Goal: Task Accomplishment & Management: Complete application form

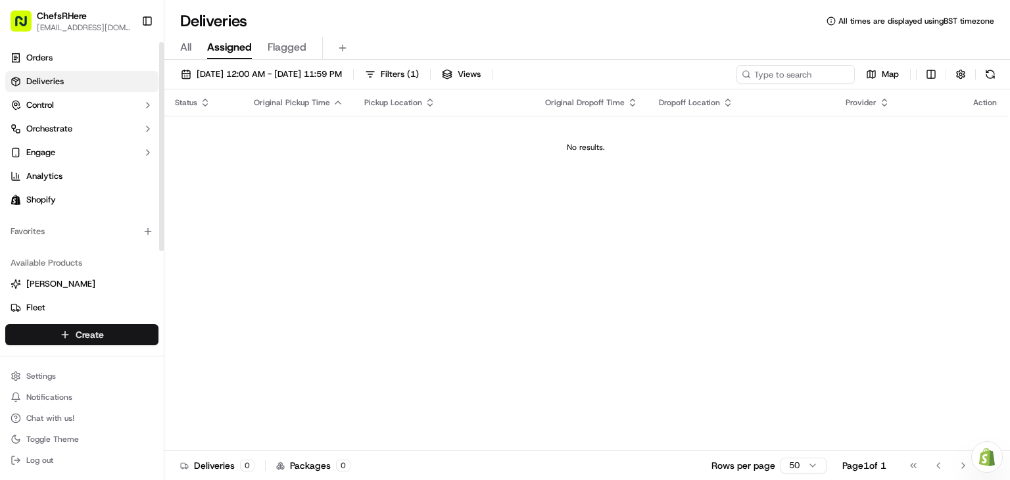
click at [139, 332] on html "ChefsRHere [EMAIL_ADDRESS][DOMAIN_NAME] Toggle Sidebar Orders Deliveries Contro…" at bounding box center [505, 240] width 1010 height 480
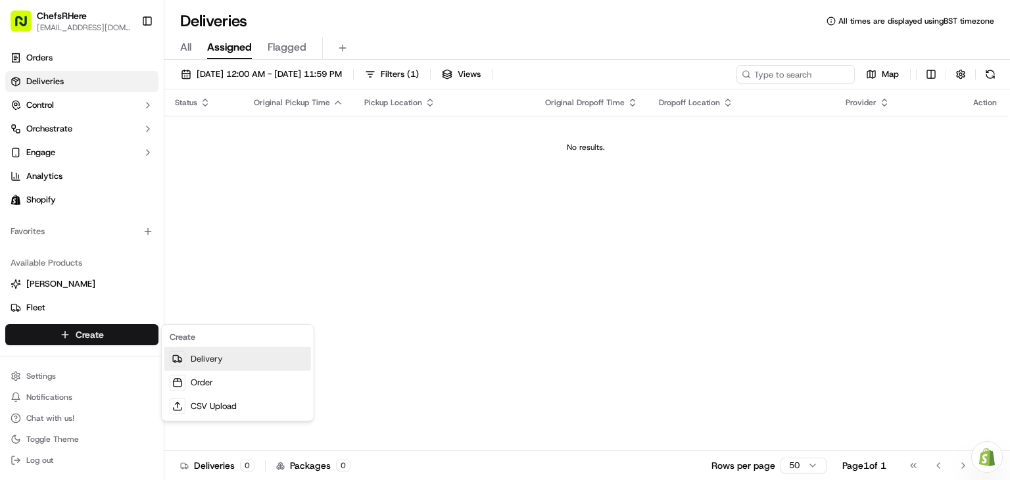
click at [195, 355] on link "Delivery" at bounding box center [237, 359] width 147 height 24
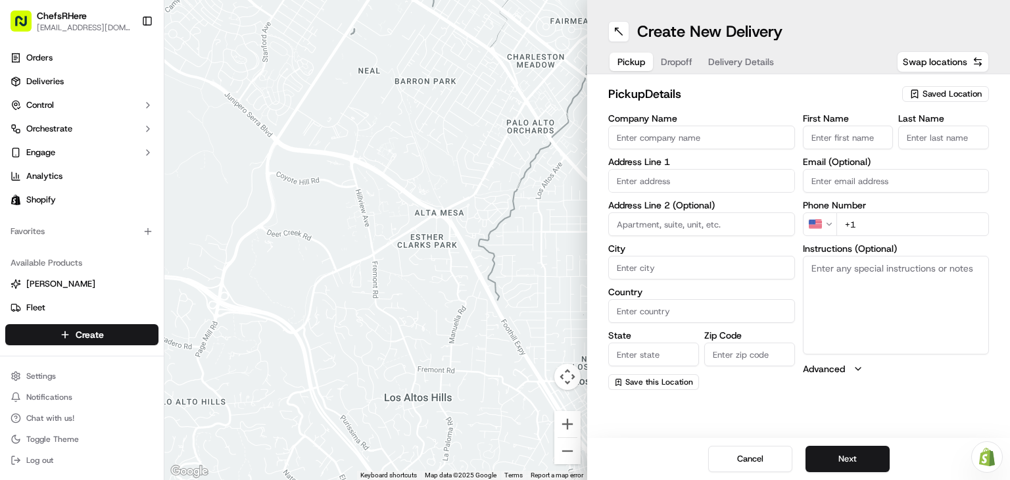
click at [648, 145] on input "Company Name" at bounding box center [701, 138] width 187 height 24
drag, startPoint x: 685, startPoint y: 139, endPoint x: 634, endPoint y: 129, distance: 51.7
click at [634, 129] on input "Company Name" at bounding box center [701, 138] width 187 height 24
type input "Halal Meat Market"
type input "[STREET_ADDRESS]"
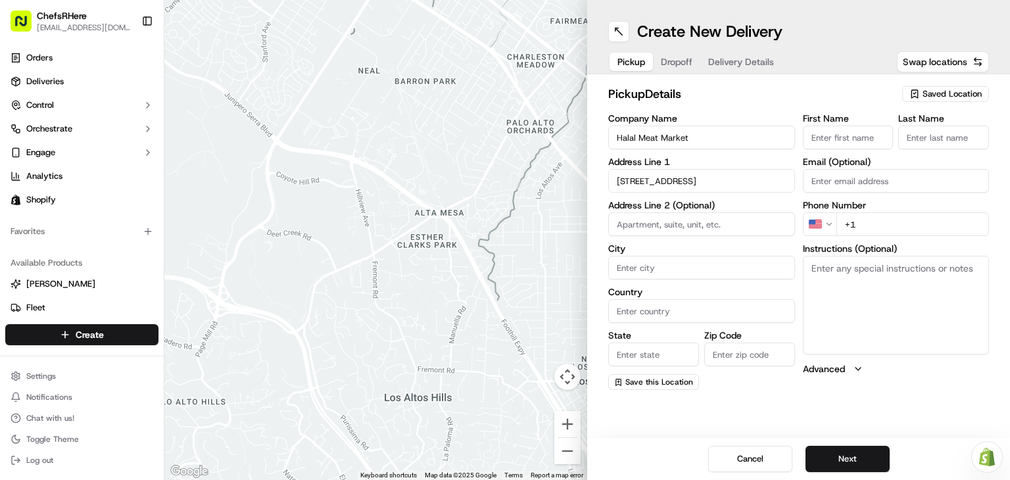
type input "[GEOGRAPHIC_DATA]"
type input "NY"
type input "11226"
type input "Munna"
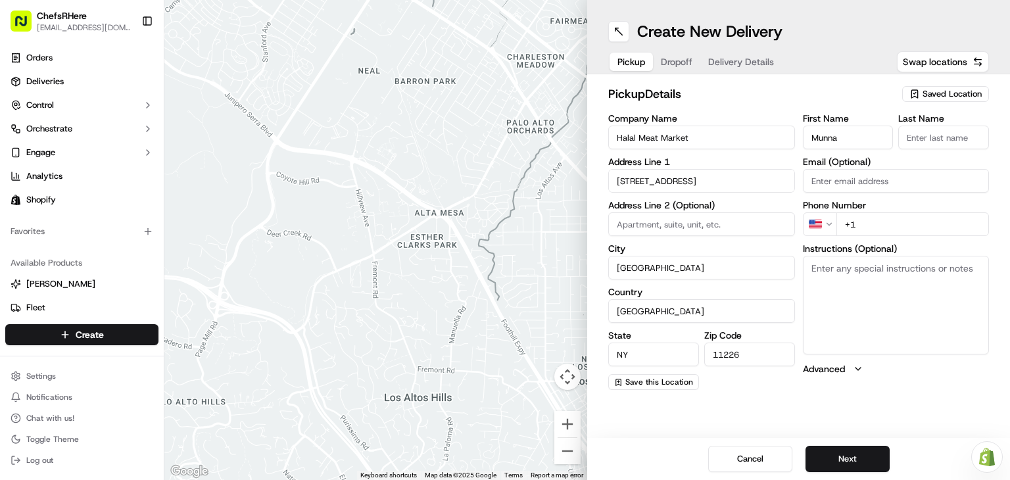
type input "Munna"
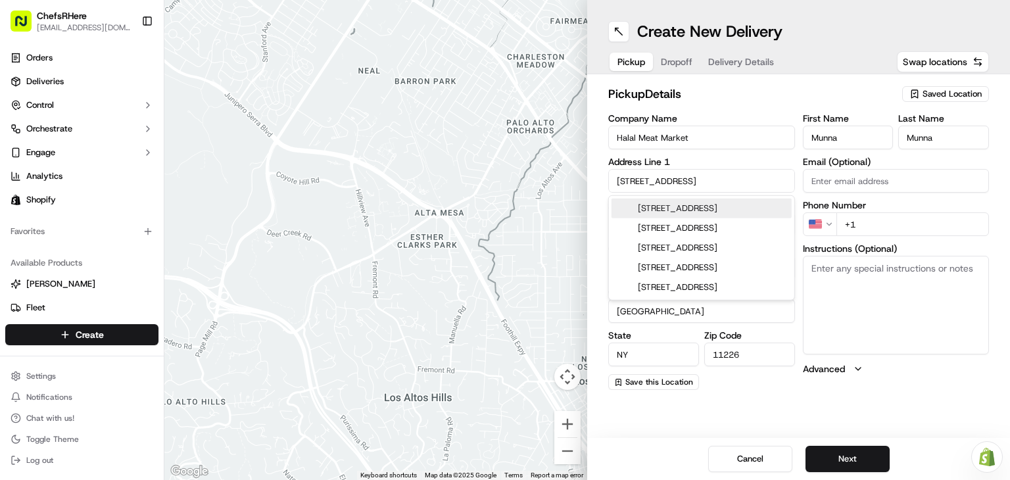
click at [679, 64] on span "Dropoff" at bounding box center [677, 61] width 32 height 13
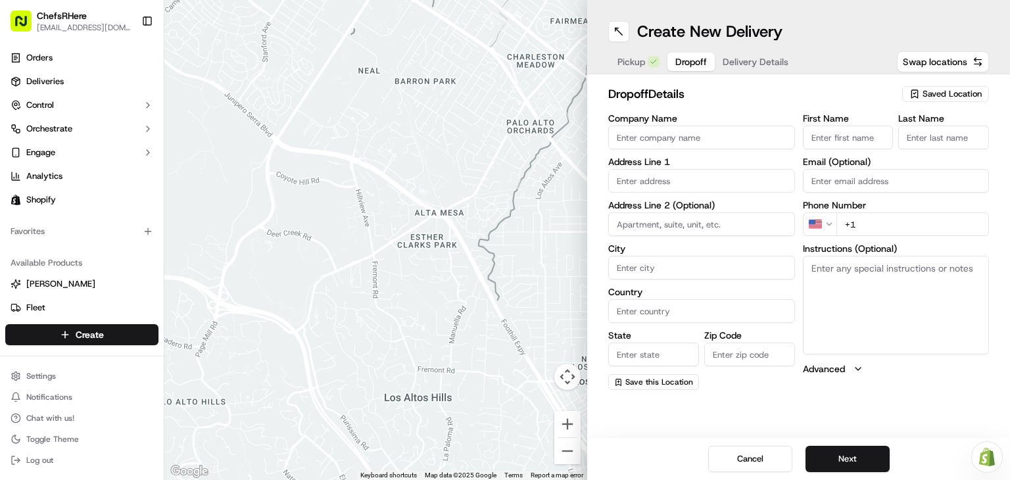
paste input "[PERSON_NAME] [STREET_ADDRESS][PERSON_NAME] [PHONE_NUMBER]"
drag, startPoint x: 613, startPoint y: 135, endPoint x: 738, endPoint y: 158, distance: 127.1
click at [738, 158] on div "Company Name [PERSON_NAME] [STREET_ADDRESS][PERSON_NAME] [PHONE_NUMBER] Address…" at bounding box center [701, 252] width 187 height 276
drag, startPoint x: 670, startPoint y: 140, endPoint x: 848, endPoint y: 144, distance: 177.6
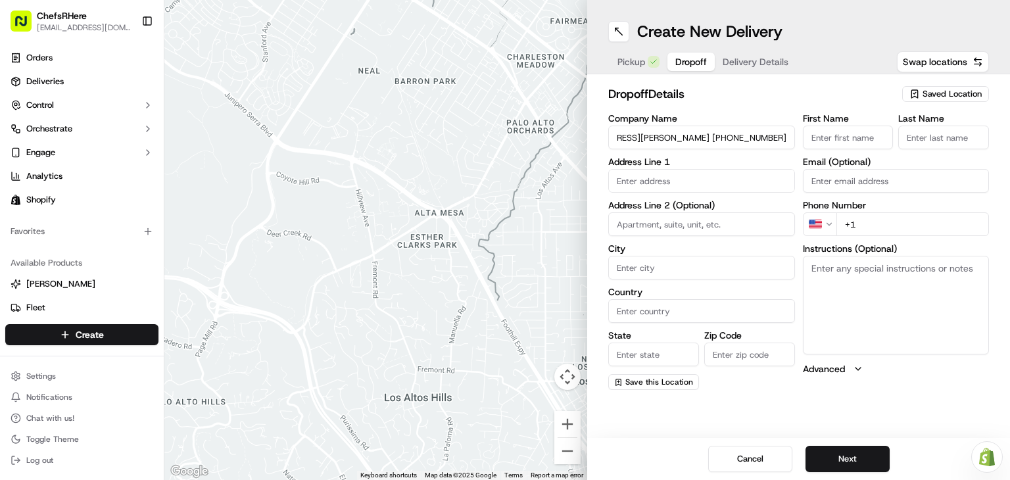
click at [848, 144] on div "Company Name [PERSON_NAME] [STREET_ADDRESS][PERSON_NAME] [PHONE_NUMBER] Address…" at bounding box center [798, 252] width 381 height 276
type input "[PERSON_NAME]"
click at [637, 176] on input "text" at bounding box center [701, 181] width 187 height 24
paste input "[STREET_ADDRESS][PERSON_NAME] [PHONE_NUMBER]"
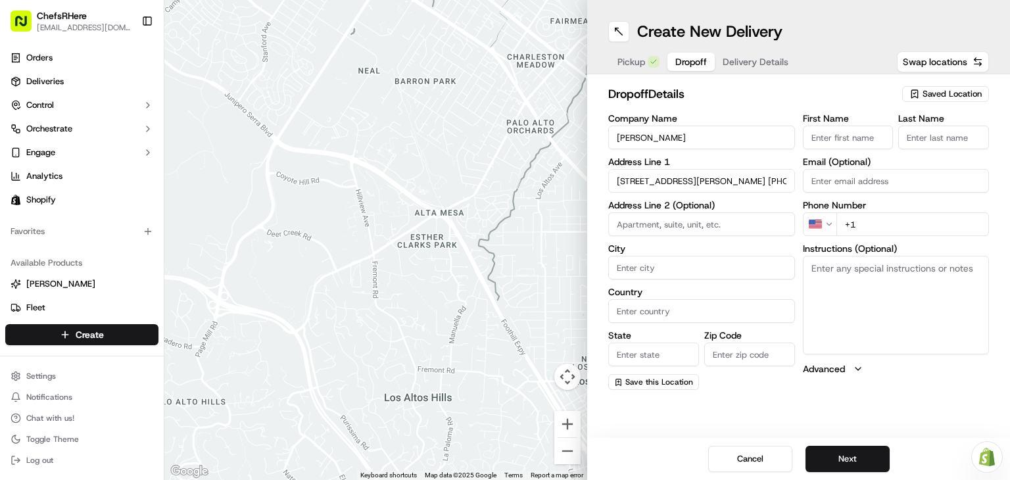
scroll to position [0, 119]
drag, startPoint x: 709, startPoint y: 180, endPoint x: 651, endPoint y: 189, distance: 58.7
click at [651, 189] on input "[STREET_ADDRESS][PERSON_NAME] [PHONE_NUMBER]" at bounding box center [701, 181] width 187 height 24
click at [674, 217] on div "[STREET_ADDRESS][PERSON_NAME]" at bounding box center [702, 215] width 180 height 32
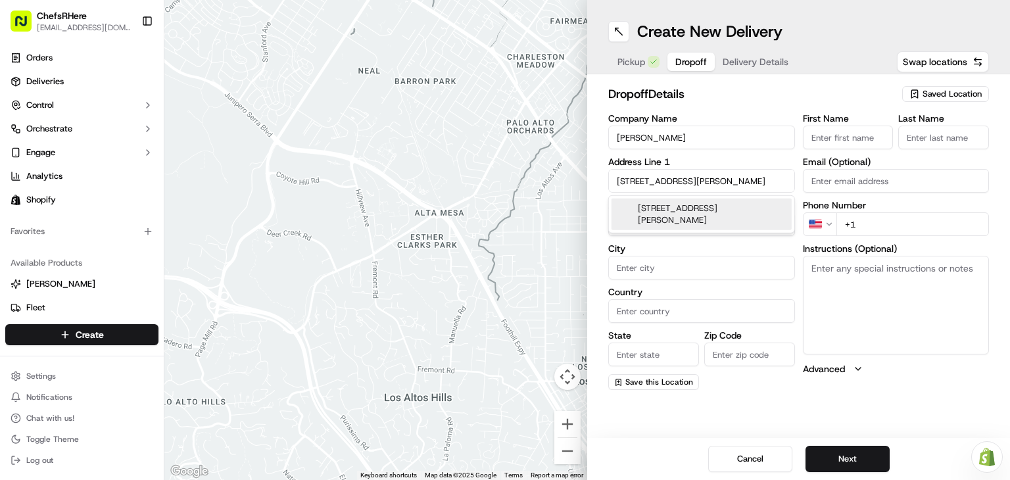
scroll to position [0, 0]
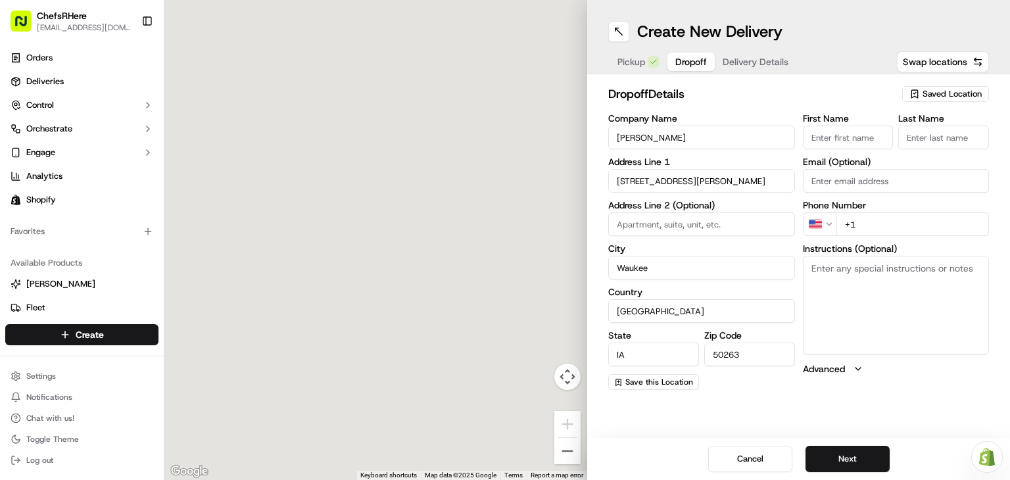
type input "[STREET_ADDRESS][PERSON_NAME]"
type input "Waukee"
type input "[GEOGRAPHIC_DATA]"
type input "IA"
type input "50263"
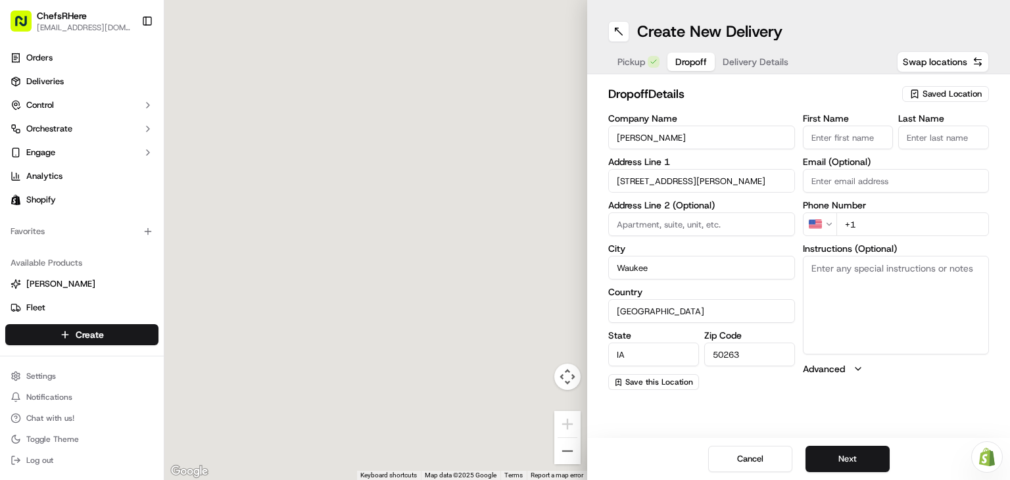
type input "[STREET_ADDRESS][PERSON_NAME]"
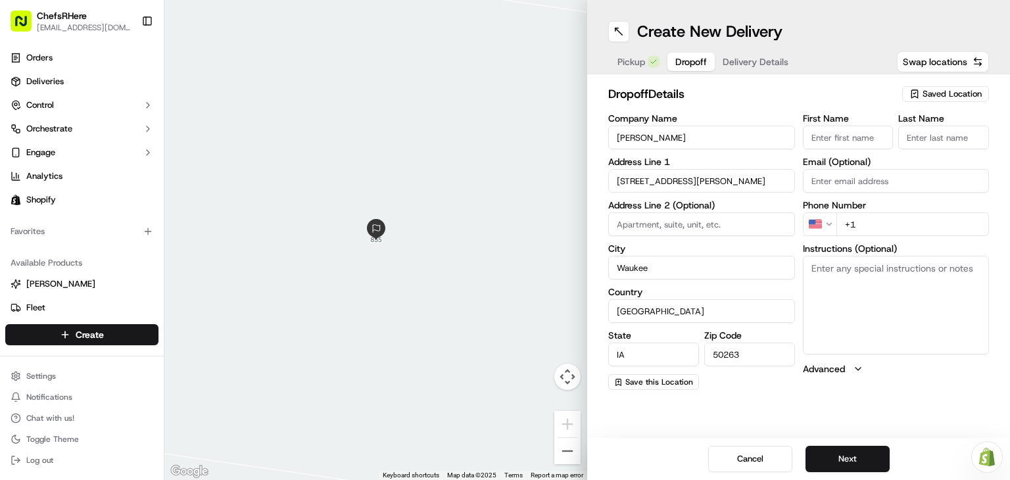
click at [847, 140] on input "First Name" at bounding box center [848, 138] width 91 height 24
drag, startPoint x: 679, startPoint y: 139, endPoint x: 610, endPoint y: 137, distance: 68.4
click at [610, 137] on input "[PERSON_NAME]" at bounding box center [701, 138] width 187 height 24
click at [835, 133] on input "First Name" at bounding box center [848, 138] width 91 height 24
paste input "[PERSON_NAME]"
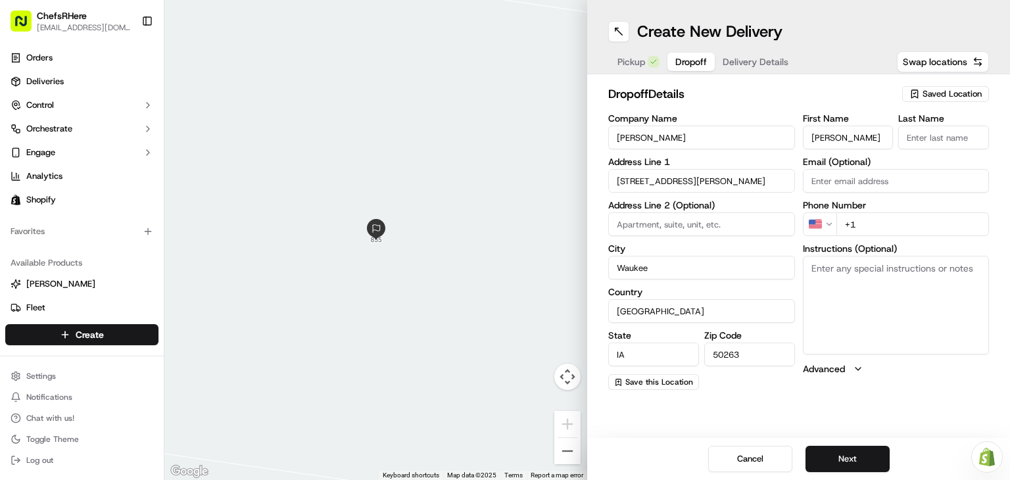
drag, startPoint x: 868, startPoint y: 137, endPoint x: 835, endPoint y: 140, distance: 33.7
click at [834, 140] on input "[PERSON_NAME]" at bounding box center [848, 138] width 91 height 24
type input "[PERSON_NAME]"
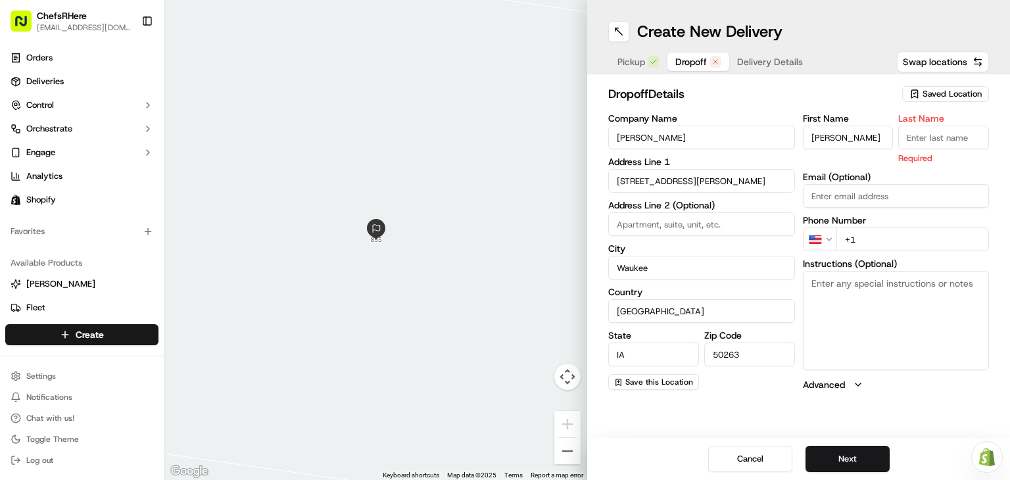
paste input "Sardar"
type input "Sardar"
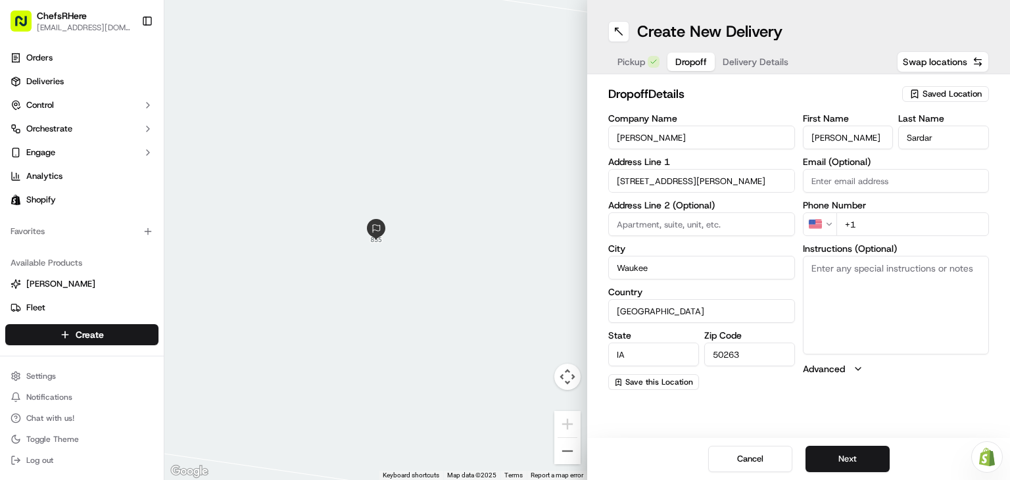
click at [872, 220] on input "+1" at bounding box center [913, 224] width 153 height 24
drag, startPoint x: 872, startPoint y: 220, endPoint x: 941, endPoint y: 226, distance: 70.0
click at [941, 226] on input "+1" at bounding box center [913, 224] width 153 height 24
drag, startPoint x: 860, startPoint y: 224, endPoint x: 831, endPoint y: 224, distance: 28.9
click at [831, 224] on div "US +1" at bounding box center [896, 224] width 187 height 24
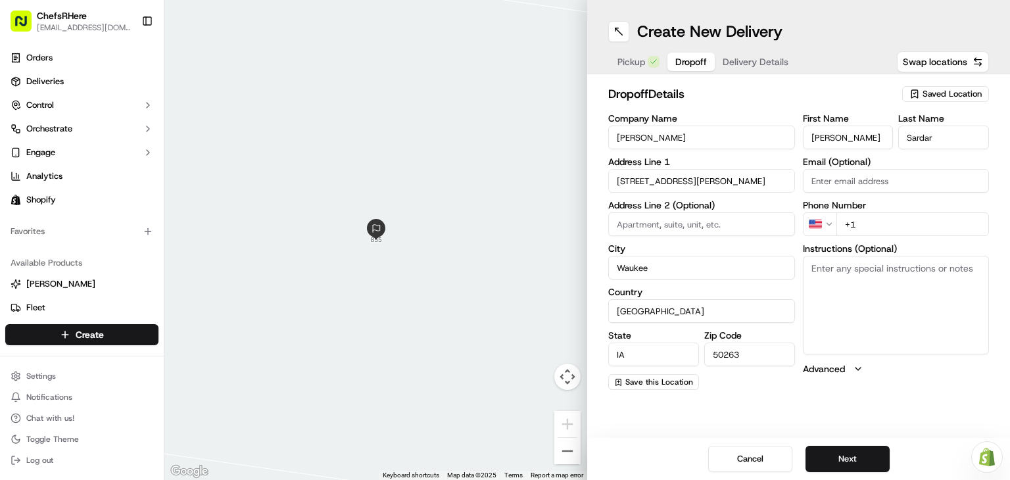
paste input "[PHONE_NUMBER]"
type input "[PHONE_NUMBER]"
click at [879, 463] on button "Next" at bounding box center [848, 459] width 84 height 26
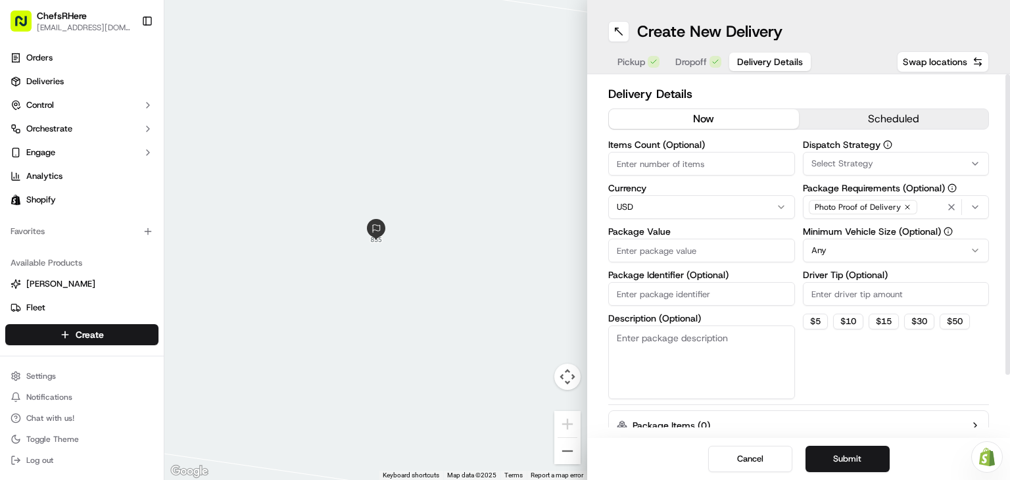
click at [685, 251] on input "Package Value" at bounding box center [701, 251] width 187 height 24
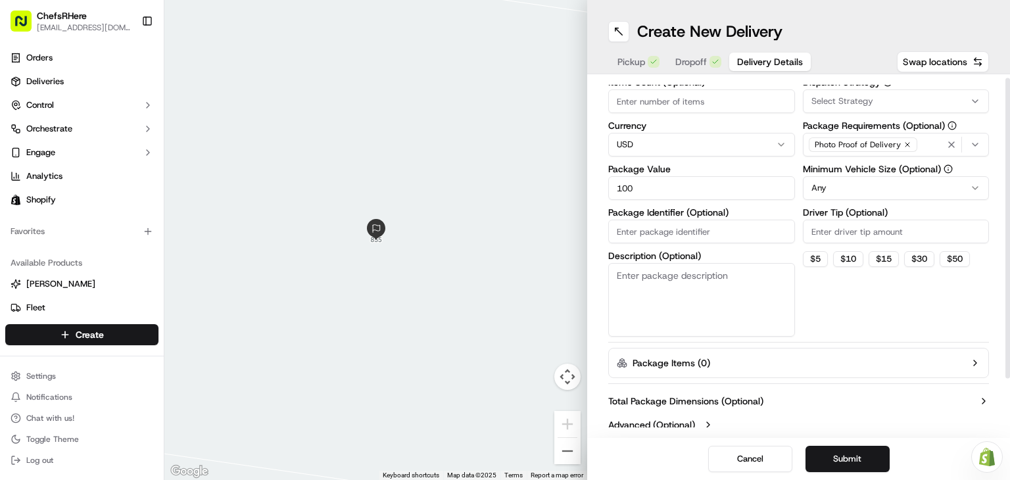
scroll to position [71, 0]
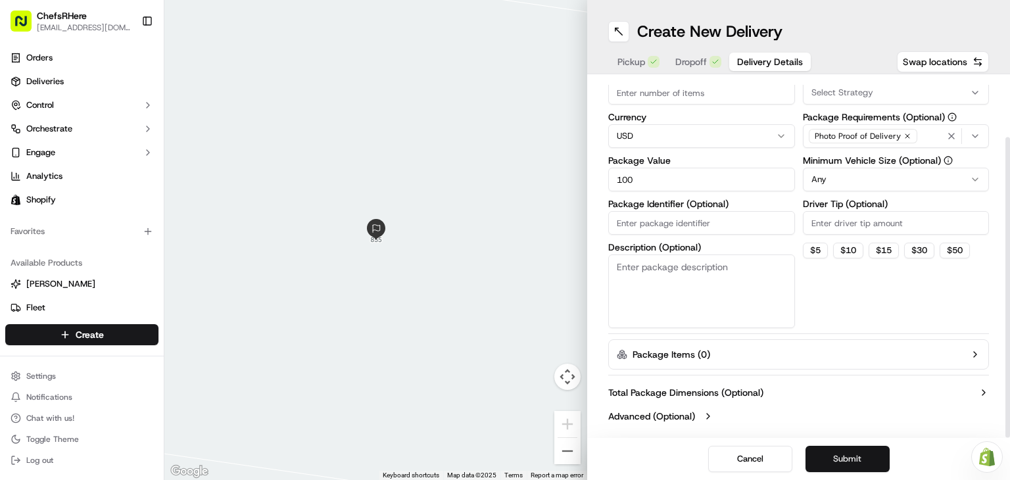
type input "100"
click at [855, 461] on button "Submit" at bounding box center [848, 459] width 84 height 26
click at [642, 64] on span "Pickup" at bounding box center [632, 61] width 28 height 13
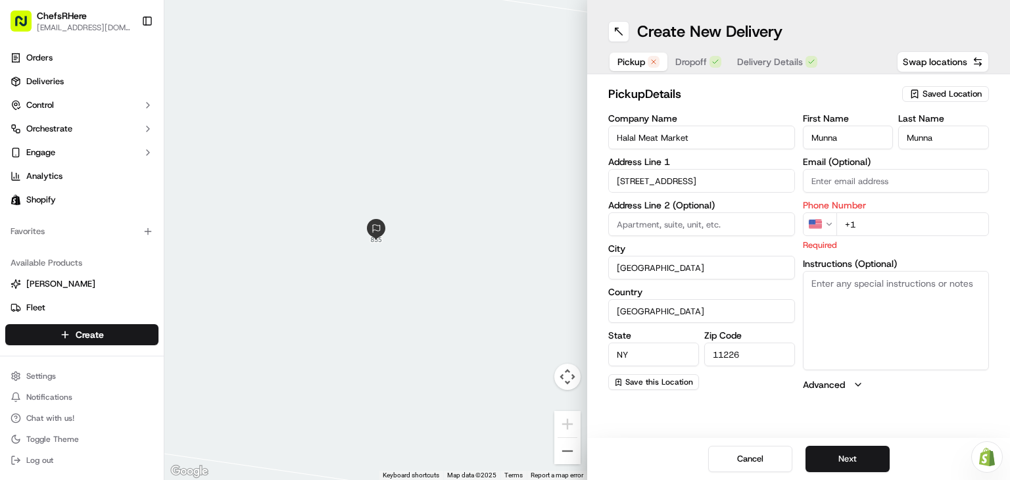
scroll to position [0, 0]
click at [860, 226] on input "+1" at bounding box center [913, 224] width 153 height 24
drag, startPoint x: 859, startPoint y: 228, endPoint x: 848, endPoint y: 228, distance: 11.2
click at [848, 228] on input "+1" at bounding box center [913, 224] width 153 height 24
click at [864, 223] on input "+1" at bounding box center [913, 224] width 153 height 24
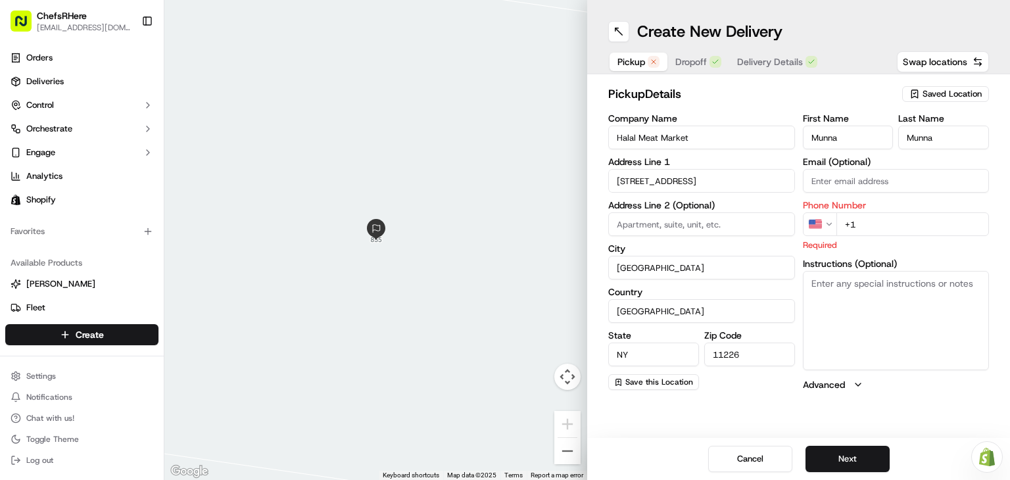
drag, startPoint x: 861, startPoint y: 223, endPoint x: 842, endPoint y: 224, distance: 19.1
click at [842, 224] on input "+1" at bounding box center [913, 224] width 153 height 24
paste input "[PHONE_NUMBER]"
type input "[PHONE_NUMBER]"
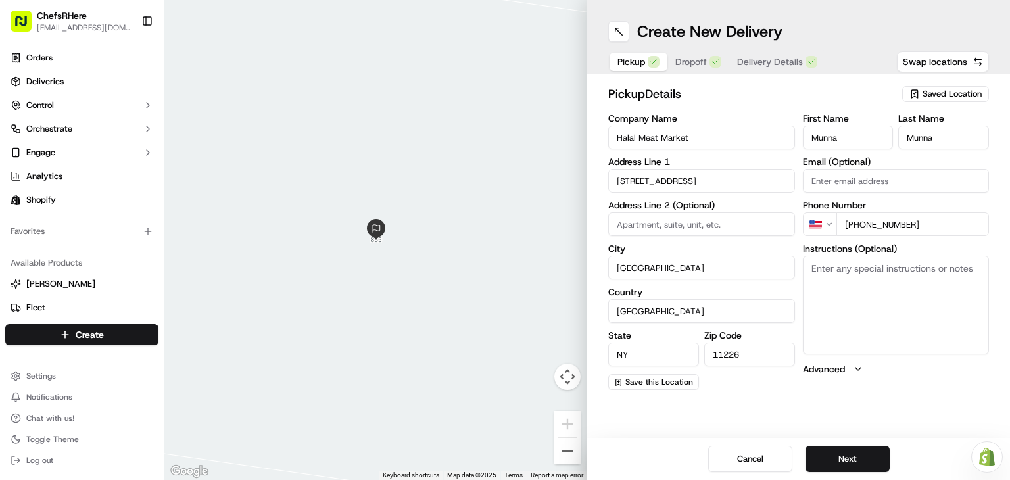
click at [775, 59] on span "Delivery Details" at bounding box center [770, 61] width 66 height 13
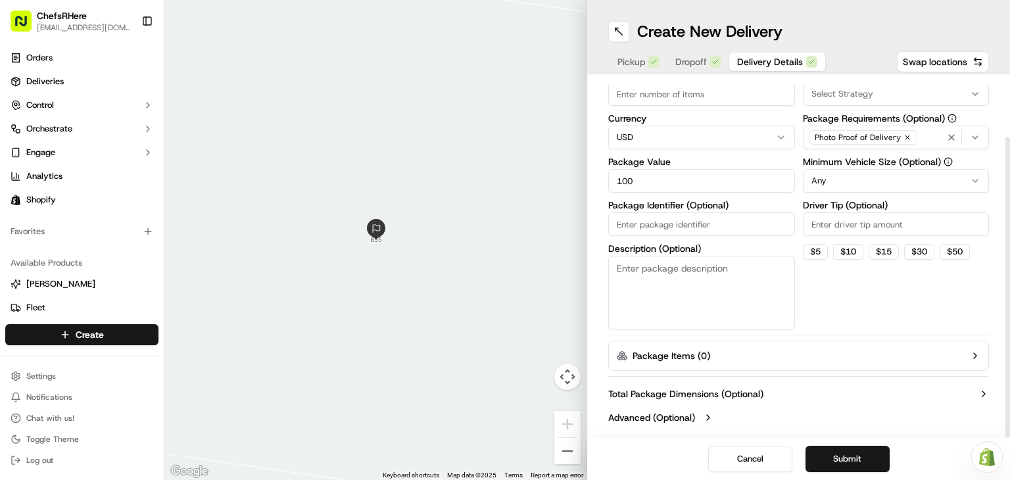
scroll to position [71, 0]
click at [832, 455] on button "Submit" at bounding box center [848, 459] width 84 height 26
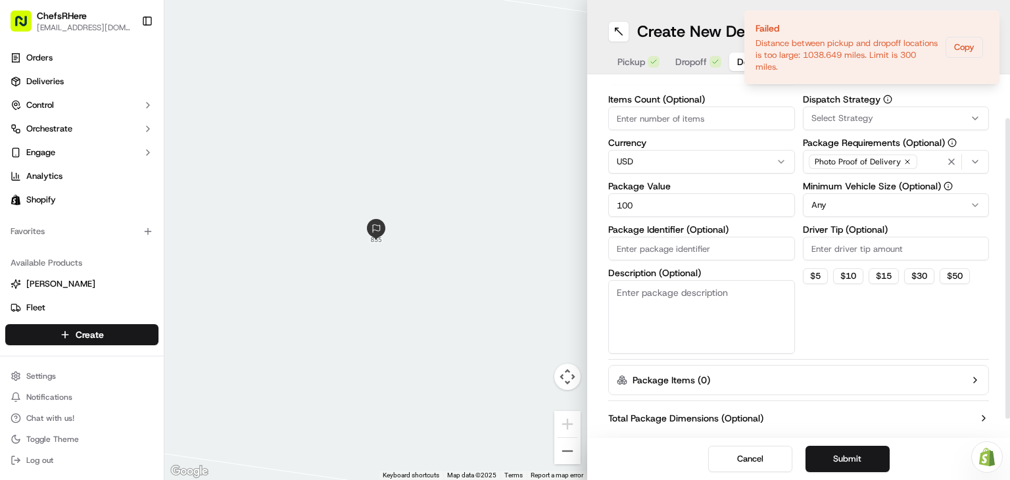
scroll to position [0, 0]
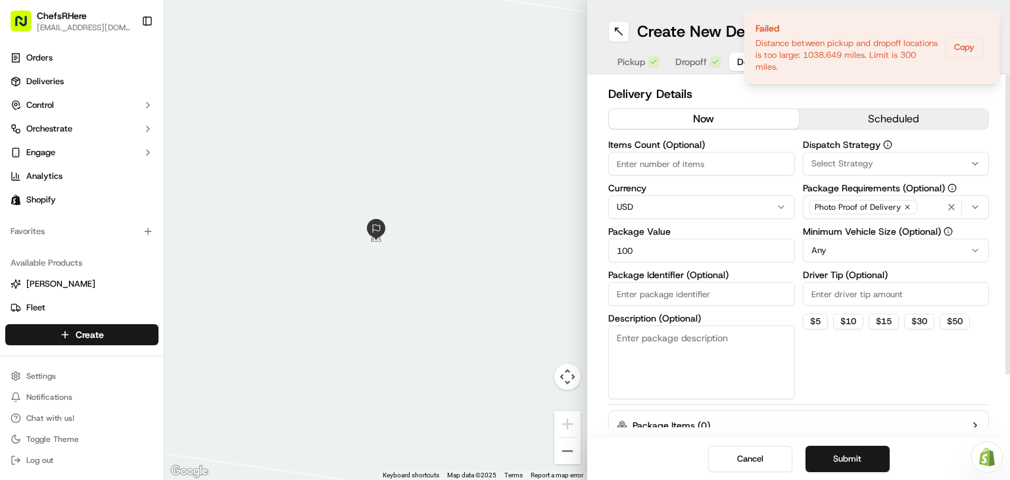
click at [692, 64] on span "Dropoff" at bounding box center [692, 61] width 32 height 13
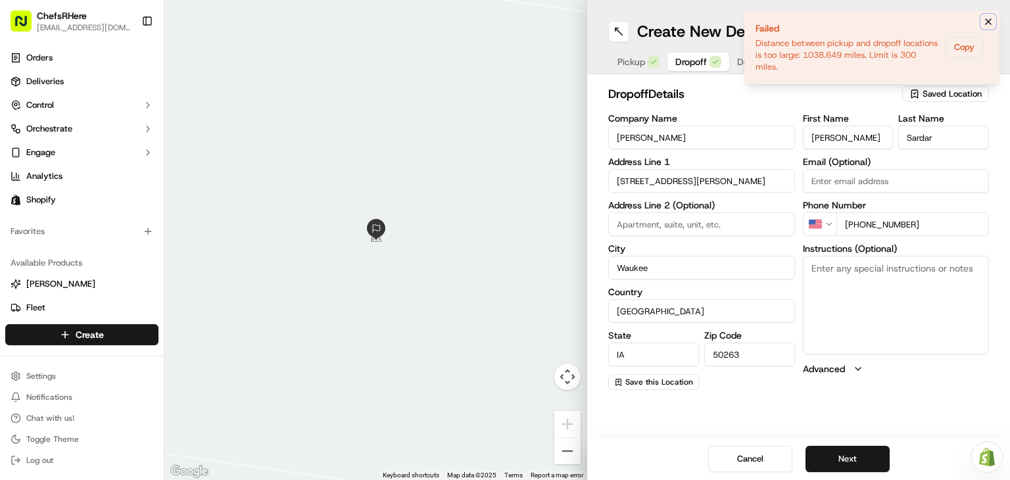
click at [989, 22] on icon "Notifications (F8)" at bounding box center [988, 21] width 5 height 5
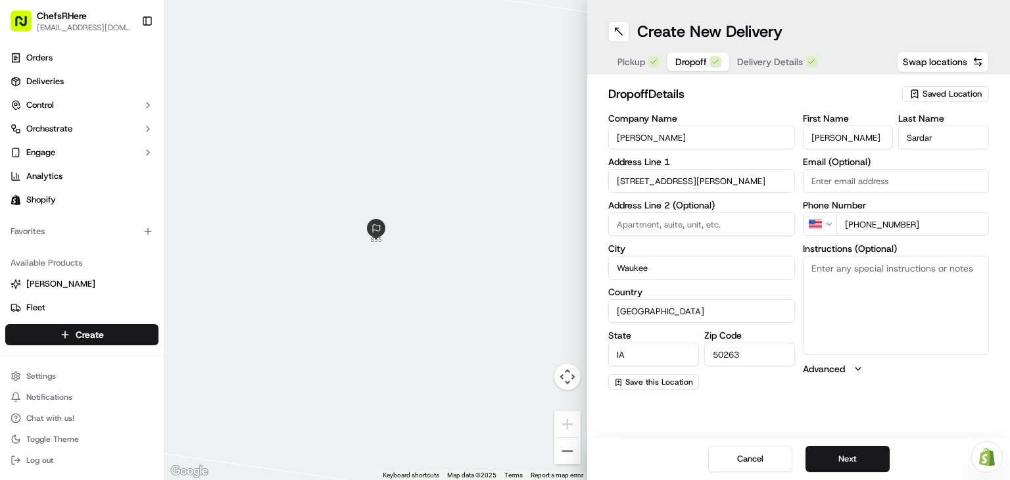
drag, startPoint x: 678, startPoint y: 131, endPoint x: 618, endPoint y: 141, distance: 60.8
click at [618, 141] on input "[PERSON_NAME]" at bounding box center [701, 138] width 187 height 24
paste input "[PERSON_NAME] [STREET_ADDRESS] [PHONE_NUMBER]"
drag, startPoint x: 784, startPoint y: 139, endPoint x: 716, endPoint y: 139, distance: 68.4
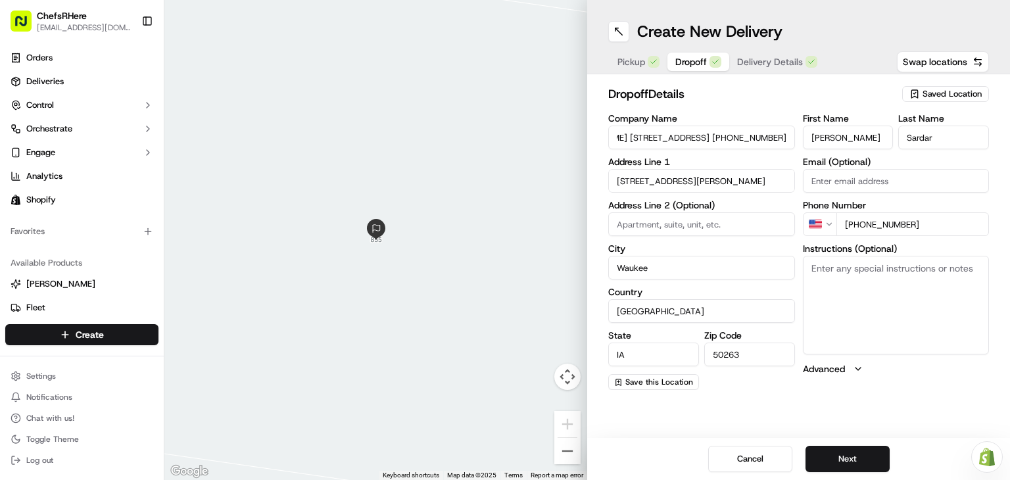
click at [716, 139] on input "[PERSON_NAME] [STREET_ADDRESS] [PHONE_NUMBER]" at bounding box center [701, 138] width 187 height 24
drag, startPoint x: 708, startPoint y: 138, endPoint x: 788, endPoint y: 143, distance: 79.7
click at [788, 143] on input "[PERSON_NAME] [STREET_ADDRESS] [PHONE_NUMBER]" at bounding box center [701, 138] width 187 height 24
type input "[PERSON_NAME] [STREET_ADDRESS]"
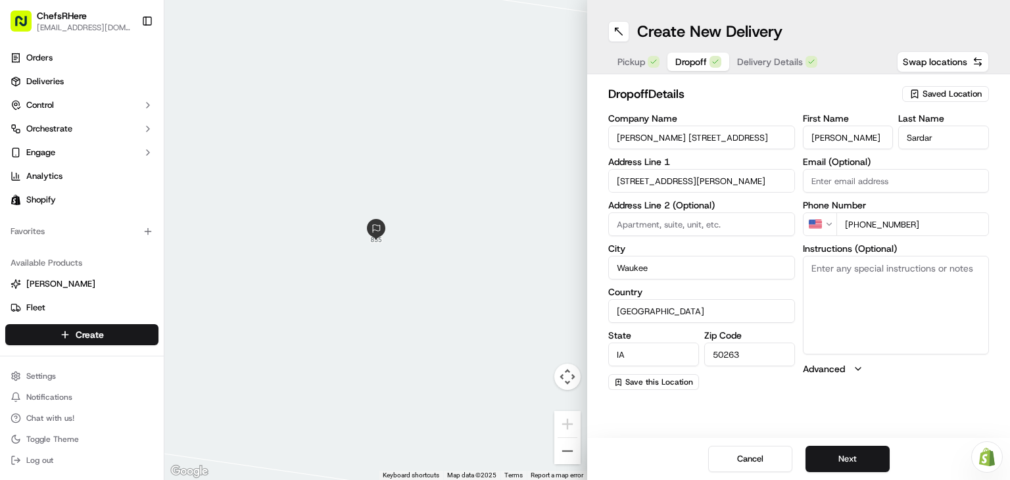
scroll to position [0, 0]
drag, startPoint x: 931, startPoint y: 222, endPoint x: 824, endPoint y: 220, distance: 107.9
click at [824, 220] on div "US [PHONE_NUMBER]" at bounding box center [896, 224] width 187 height 24
paste input "[PHONE_NUMBER]"
type input "[PHONE_NUMBER]"
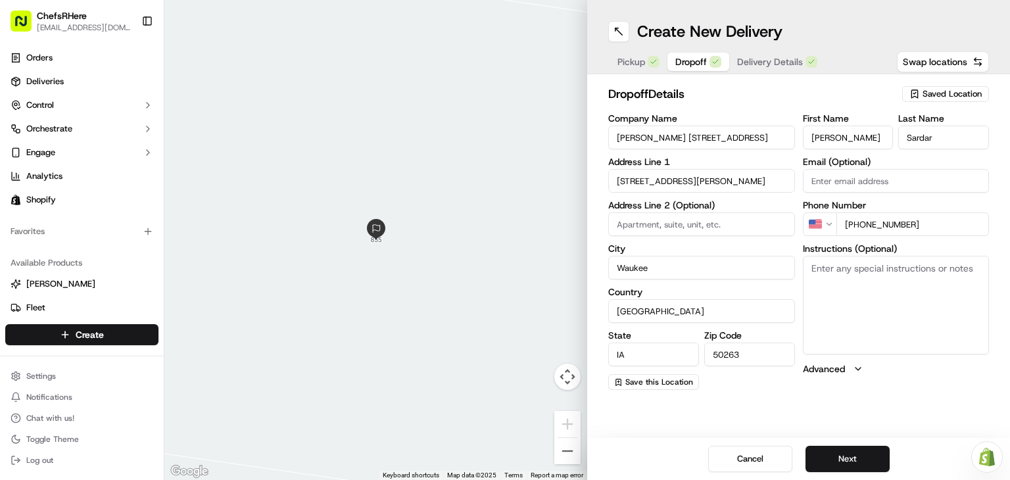
scroll to position [0, 100]
drag, startPoint x: 661, startPoint y: 135, endPoint x: 801, endPoint y: 144, distance: 139.8
click at [801, 144] on div "Company Name [PERSON_NAME] [STREET_ADDRESS] Address Line 1 [STREET_ADDRESS][PER…" at bounding box center [798, 252] width 381 height 276
type input "[PERSON_NAME]"
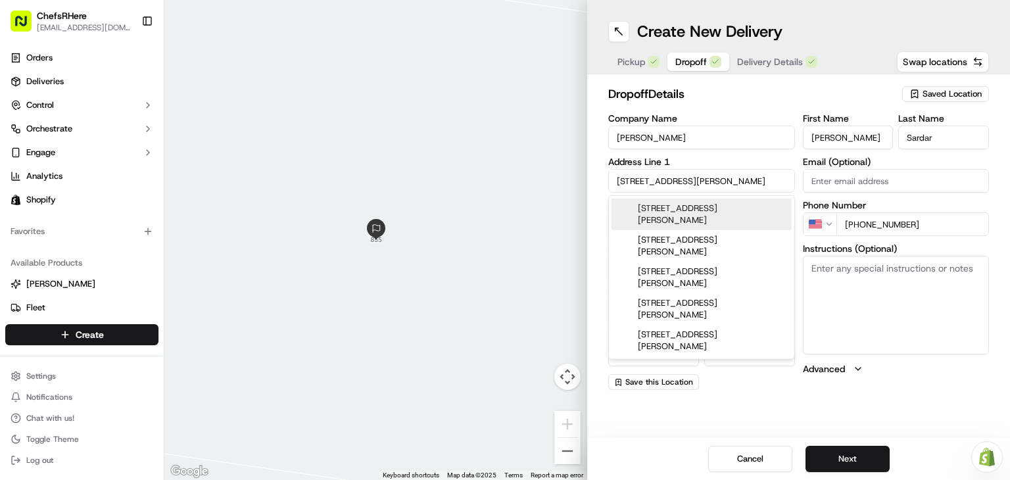
drag, startPoint x: 722, startPoint y: 176, endPoint x: 615, endPoint y: 174, distance: 107.2
click at [615, 174] on input "[STREET_ADDRESS][PERSON_NAME]" at bounding box center [701, 181] width 187 height 24
paste input "[STREET_ADDRESS]"
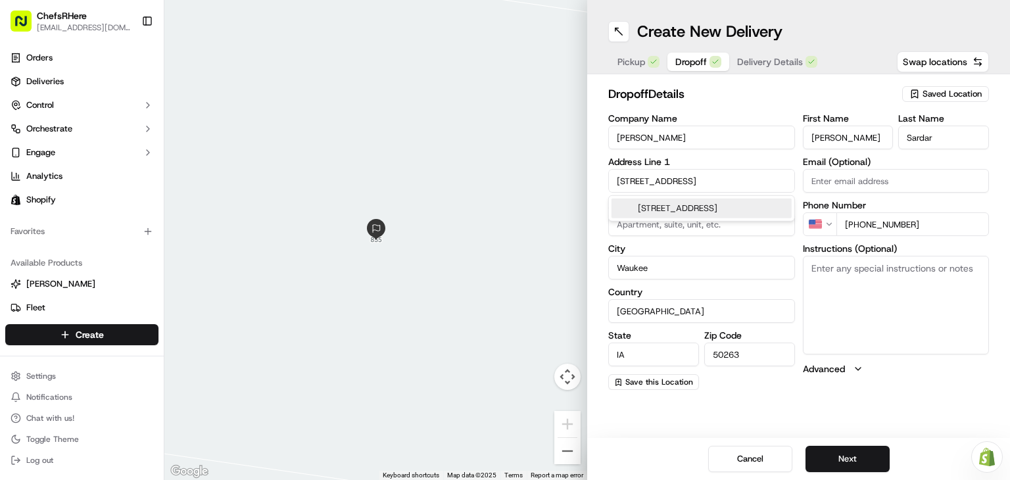
click at [697, 181] on input "[STREET_ADDRESS]" at bounding box center [701, 181] width 187 height 24
drag, startPoint x: 787, startPoint y: 180, endPoint x: 601, endPoint y: 189, distance: 185.8
click at [601, 189] on div "dropoff Details Saved Location Company Name [PERSON_NAME] Address Line 1 [STREE…" at bounding box center [798, 237] width 423 height 326
paste input "[STREET_ADDRESS][PERSON_NAME]"
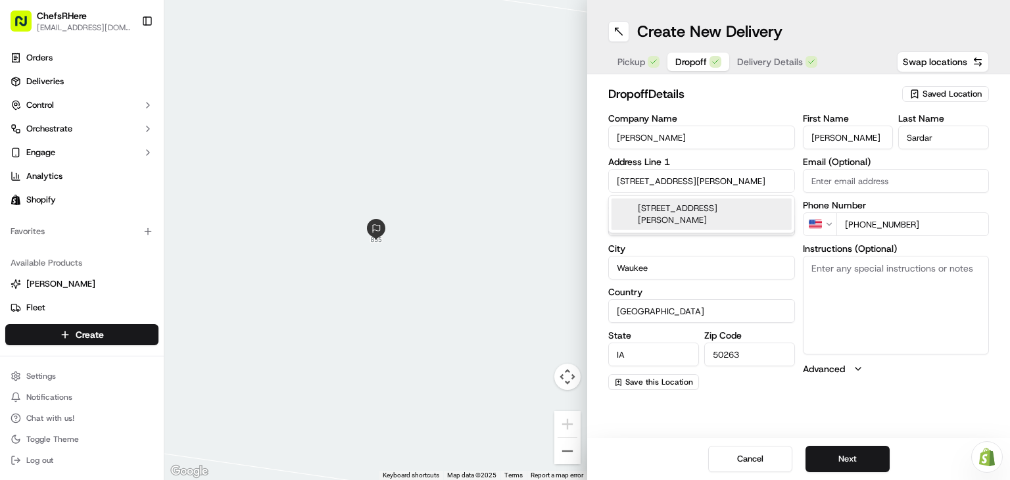
click at [739, 178] on input "[STREET_ADDRESS][PERSON_NAME]" at bounding box center [701, 181] width 187 height 24
click at [670, 211] on div "[STREET_ADDRESS][PERSON_NAME]" at bounding box center [702, 215] width 180 height 32
type input "[STREET_ADDRESS][PERSON_NAME]"
type input "Centereach"
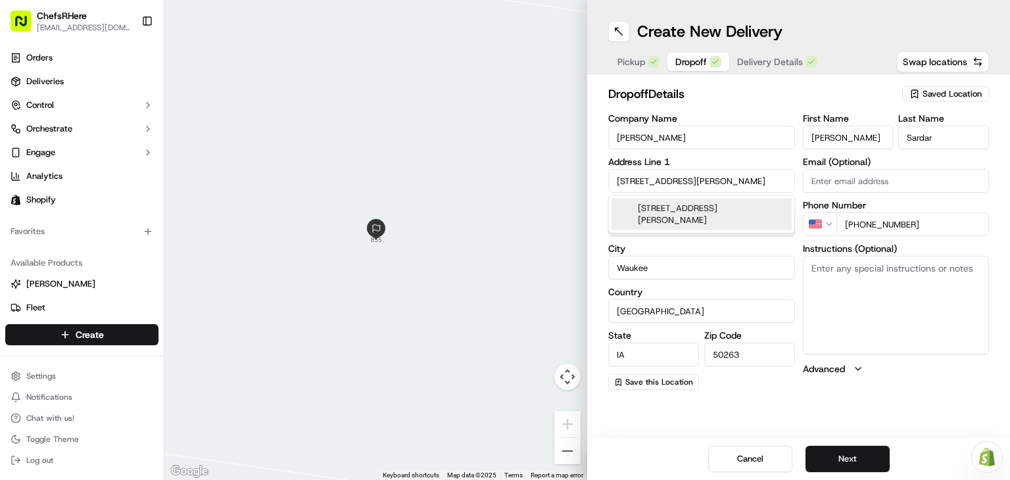
type input "NY"
type input "11720"
type input "[STREET_ADDRESS][PERSON_NAME]"
click at [711, 410] on div "Create New Delivery Pickup Dropoff Delivery Details Swap locations dropoff Deta…" at bounding box center [798, 240] width 423 height 480
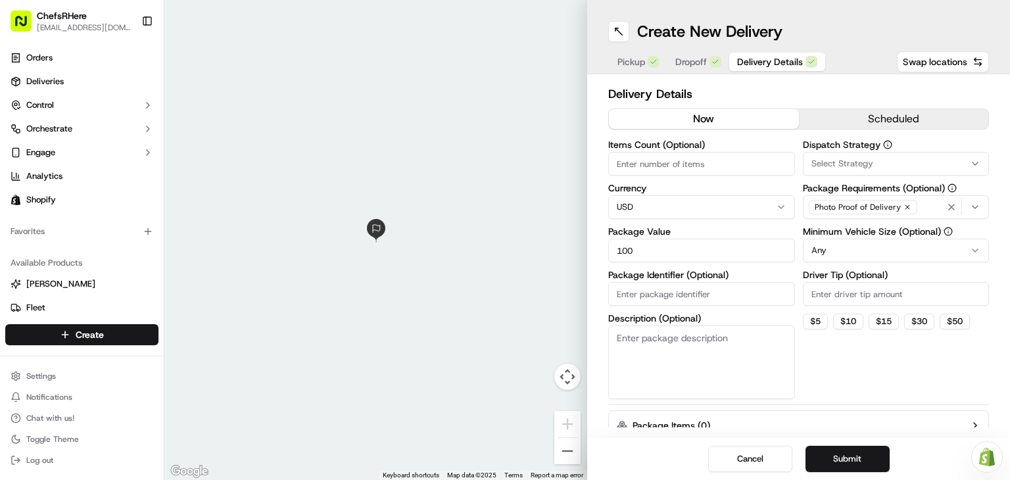
click at [759, 59] on span "Delivery Details" at bounding box center [770, 61] width 66 height 13
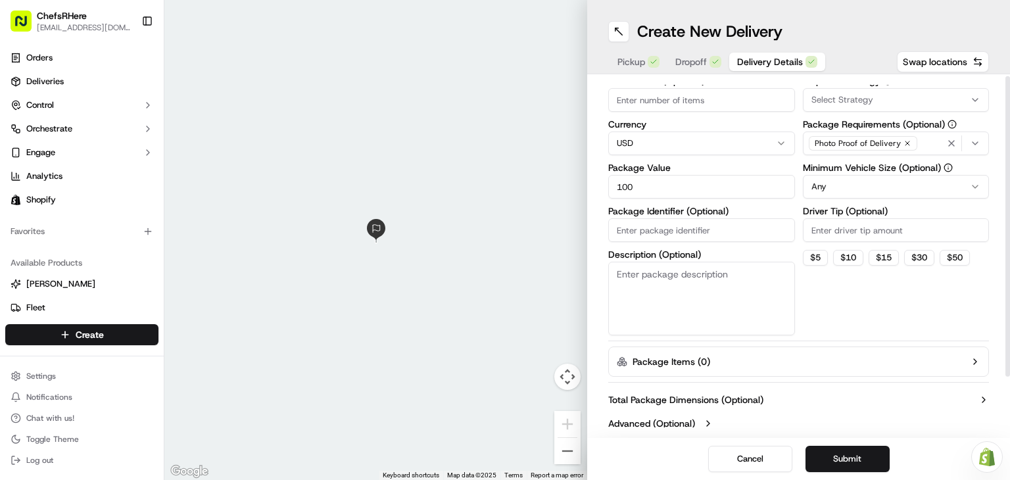
scroll to position [71, 0]
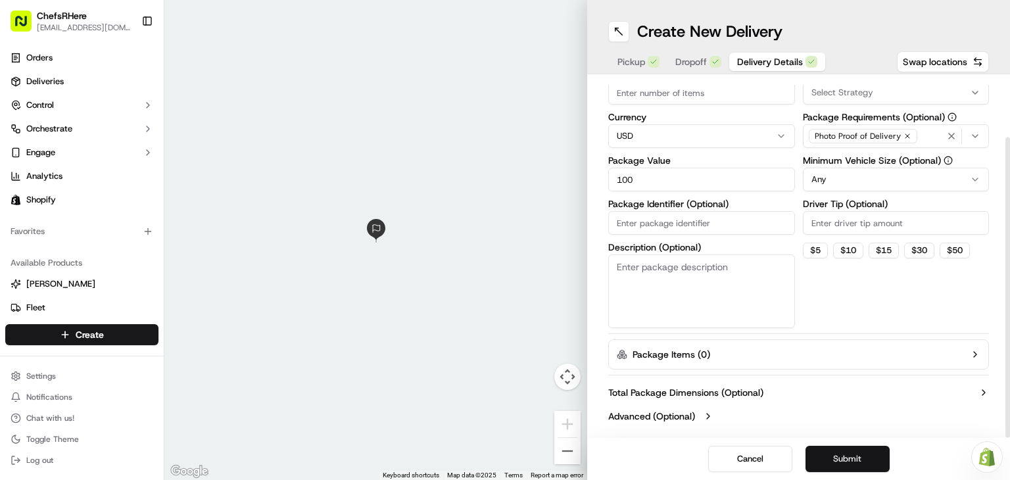
click at [823, 462] on button "Submit" at bounding box center [848, 459] width 84 height 26
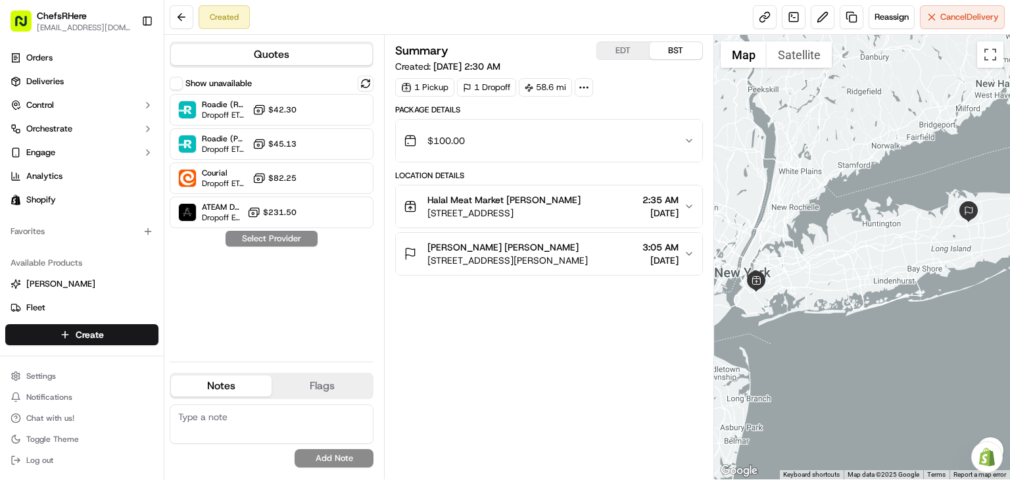
click at [580, 89] on icon at bounding box center [584, 88] width 12 height 12
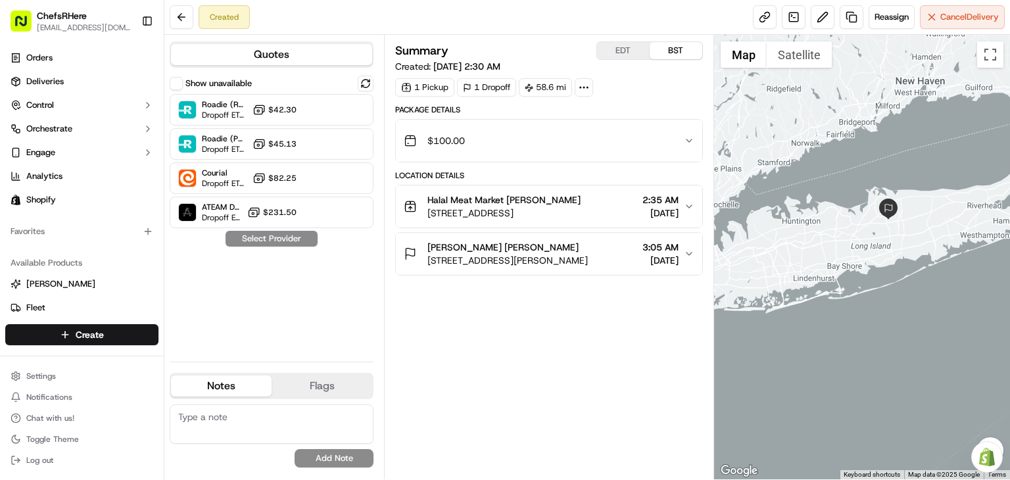
drag, startPoint x: 912, startPoint y: 247, endPoint x: 827, endPoint y: 243, distance: 84.9
click at [827, 243] on div at bounding box center [862, 257] width 296 height 445
click at [953, 14] on span "Cancel Delivery" at bounding box center [970, 17] width 59 height 12
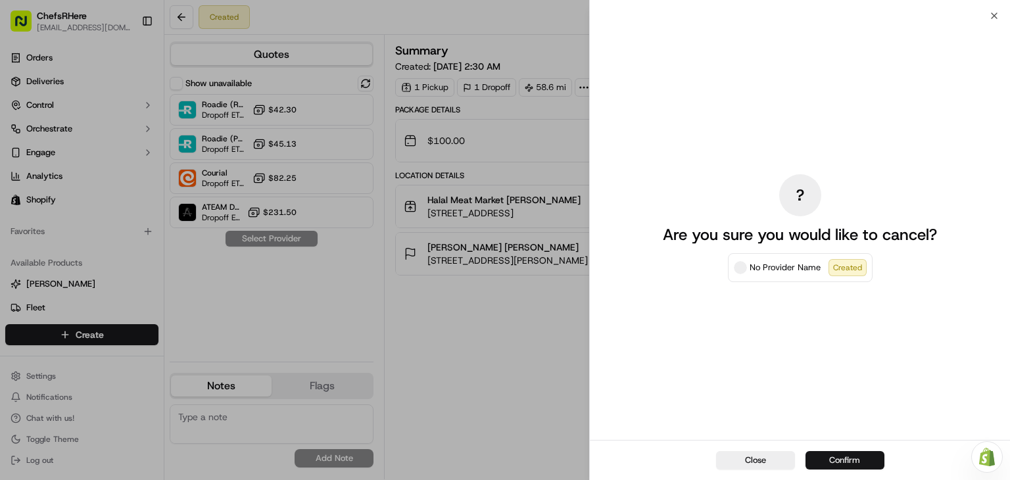
click at [828, 461] on button "Confirm" at bounding box center [845, 460] width 79 height 18
